Goal: Task Accomplishment & Management: Use online tool/utility

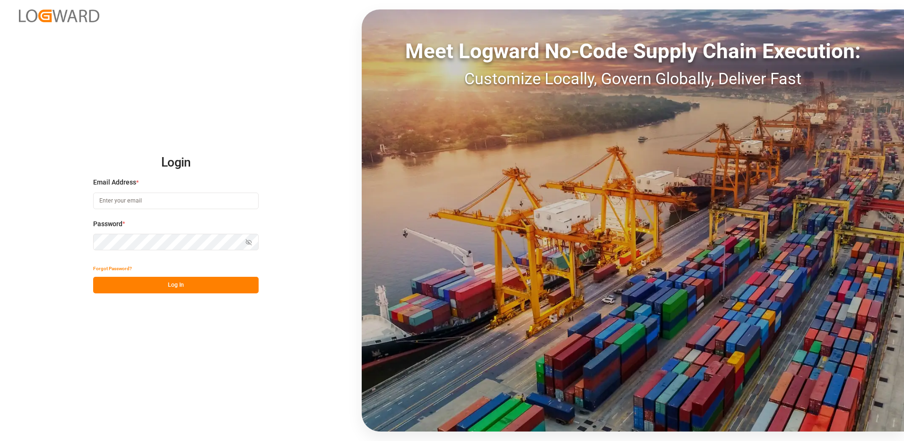
click at [113, 201] on input at bounding box center [175, 200] width 165 height 17
type input "[EMAIL_ADDRESS][DOMAIN_NAME]"
click at [147, 282] on button "Log In" at bounding box center [175, 285] width 165 height 17
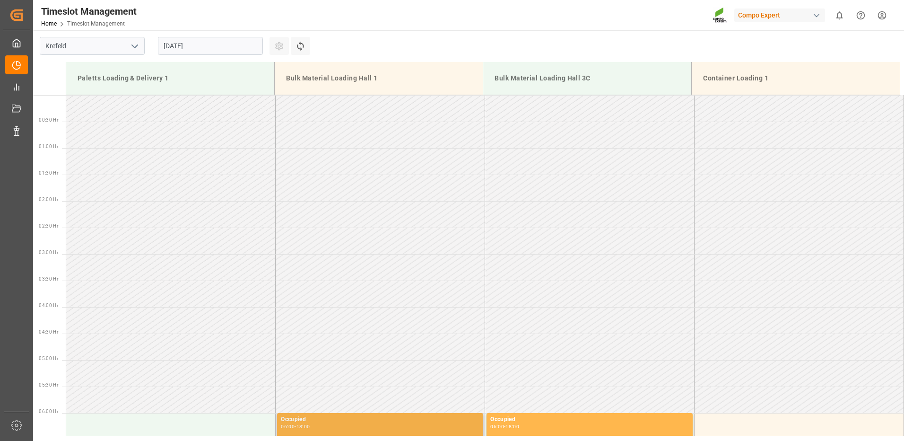
scroll to position [682, 0]
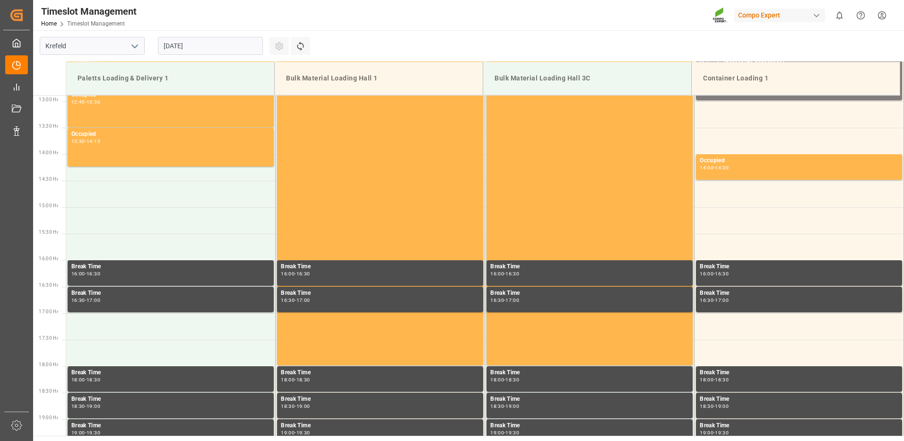
click at [196, 51] on input "[DATE]" at bounding box center [210, 46] width 105 height 18
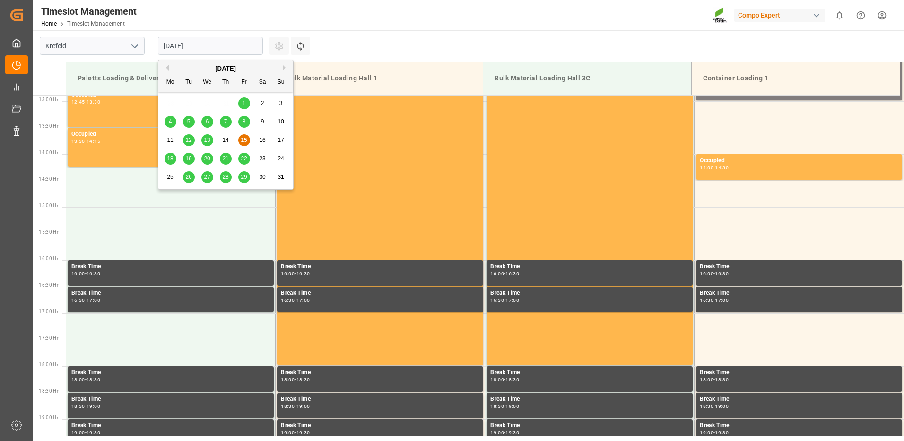
click at [284, 67] on button "Next Month" at bounding box center [286, 68] width 6 height 6
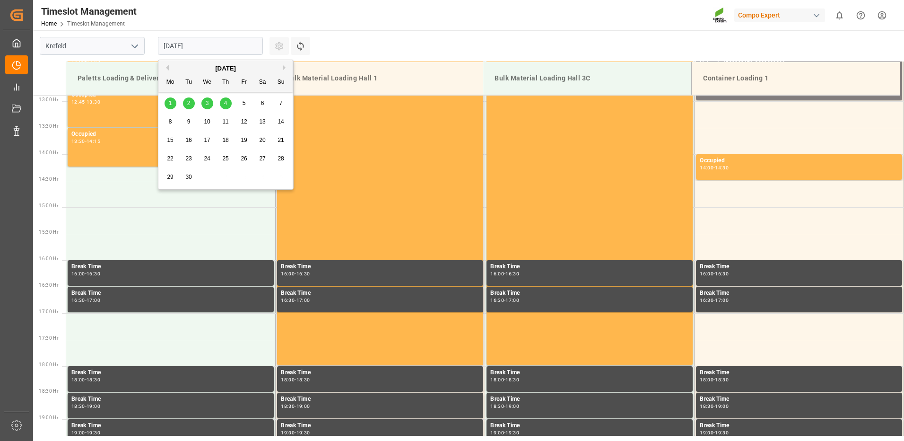
click at [238, 105] on div "5" at bounding box center [244, 103] width 12 height 11
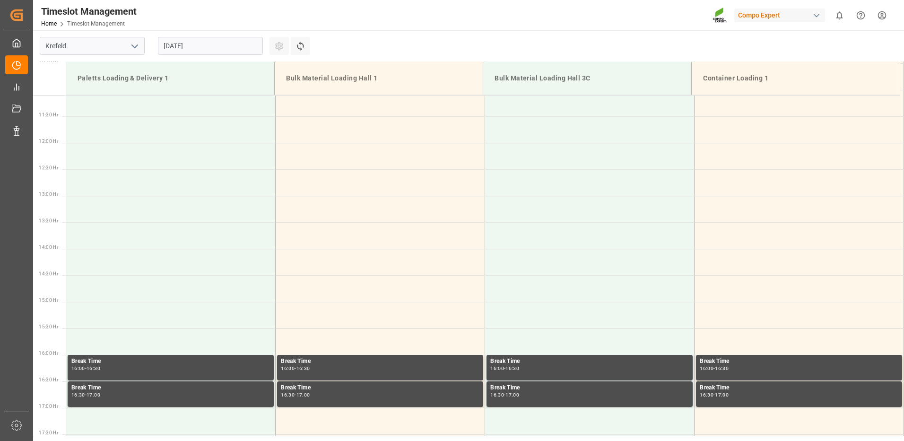
scroll to position [351, 0]
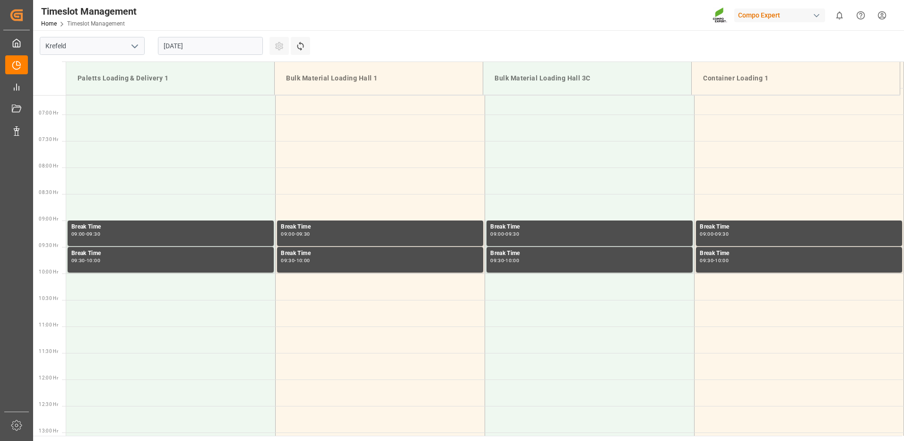
click at [204, 54] on div "[DATE]" at bounding box center [210, 45] width 118 height 31
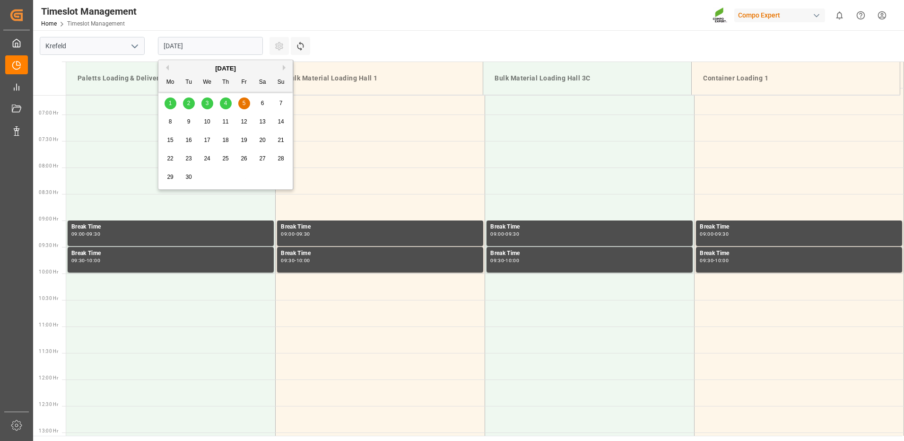
click at [198, 50] on input "[DATE]" at bounding box center [210, 46] width 105 height 18
click at [223, 104] on div "4" at bounding box center [226, 103] width 12 height 11
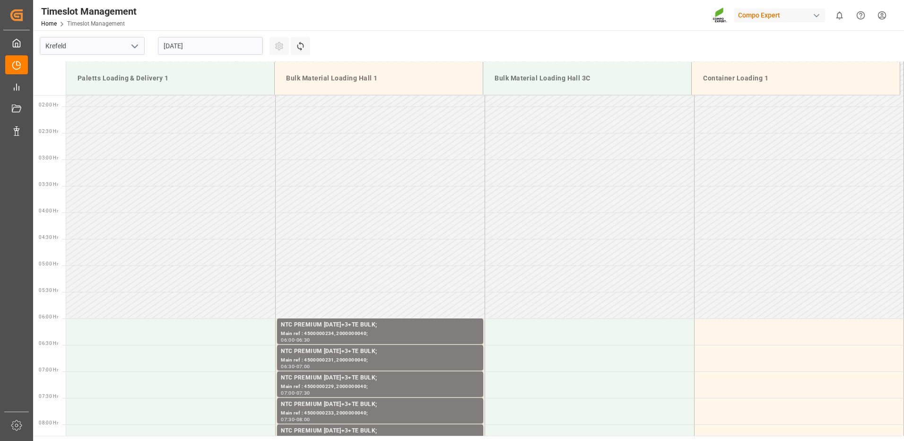
scroll to position [425, 0]
